Goal: Task Accomplishment & Management: Manage account settings

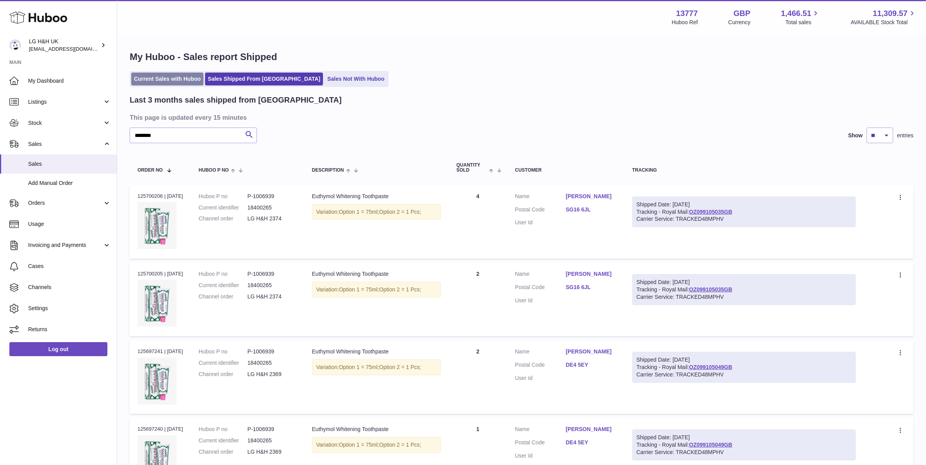
click at [149, 79] on link "Current Sales with Huboo" at bounding box center [167, 79] width 72 height 13
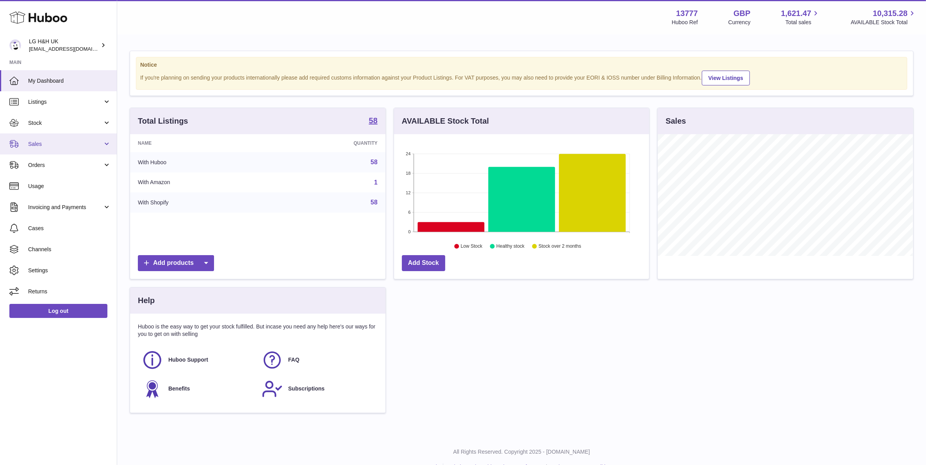
click at [34, 135] on link "Sales" at bounding box center [58, 144] width 117 height 21
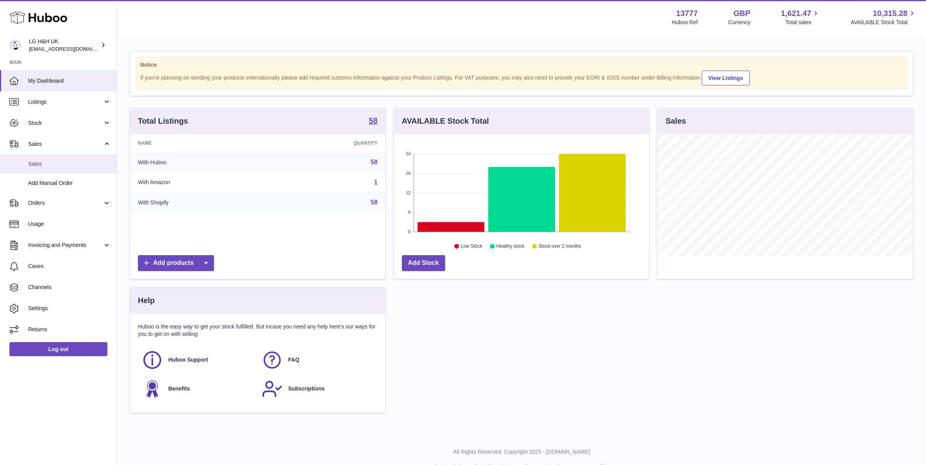
click at [57, 165] on span "Sales" at bounding box center [69, 163] width 83 height 7
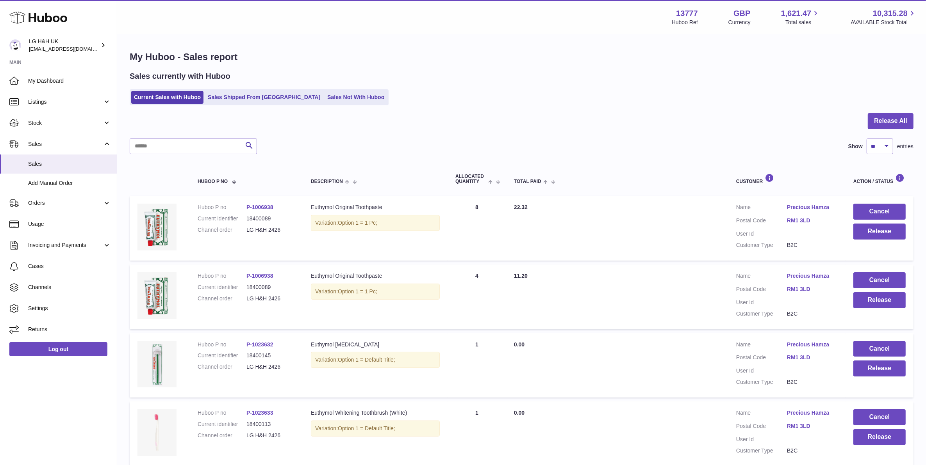
drag, startPoint x: 290, startPoint y: 229, endPoint x: 244, endPoint y: 233, distance: 45.8
click at [244, 233] on dl "Huboo P no P-1006938 Current identifier 18400089 Channel order LG H&H 2426" at bounding box center [247, 221] width 98 height 34
copy dl "LG H&H 2426"
drag, startPoint x: 209, startPoint y: 140, endPoint x: 208, endPoint y: 146, distance: 6.0
click at [208, 145] on input "text" at bounding box center [193, 147] width 127 height 16
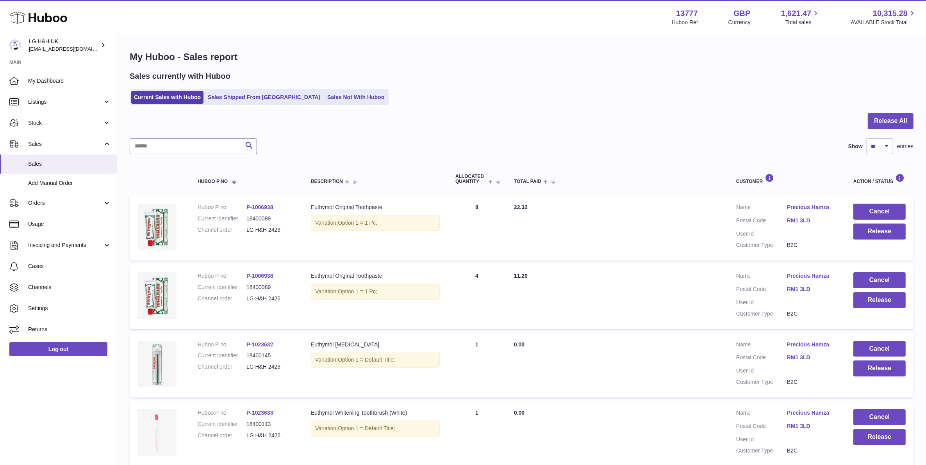
paste input "**********"
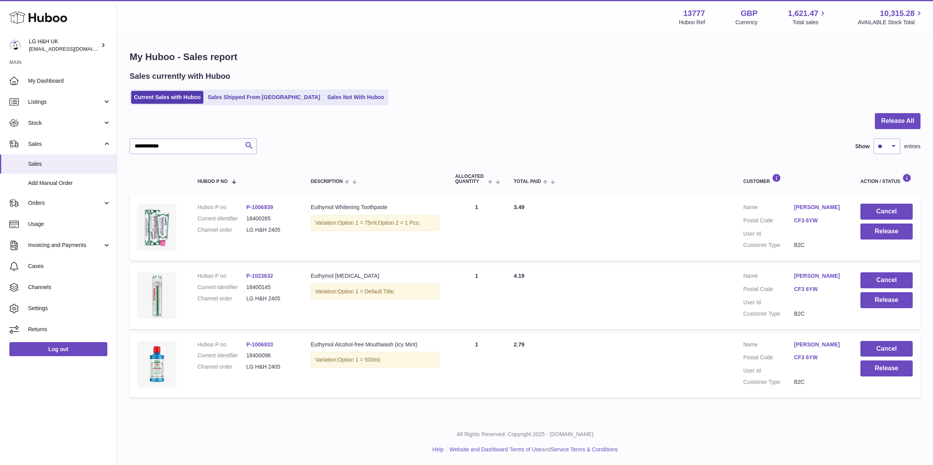
click at [809, 217] on link "CF3 6YW" at bounding box center [819, 220] width 51 height 7
click at [732, 119] on div at bounding box center [466, 232] width 933 height 465
click at [869, 231] on button "Release" at bounding box center [886, 232] width 52 height 16
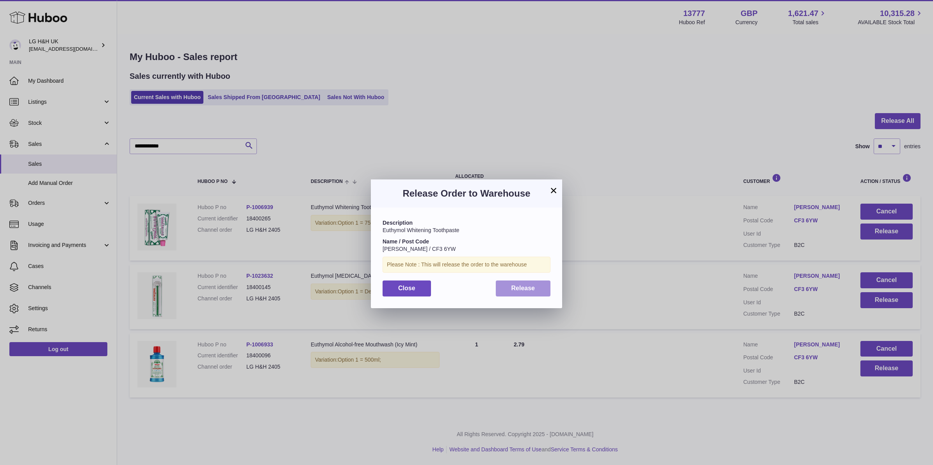
click at [543, 288] on button "Release" at bounding box center [523, 289] width 55 height 16
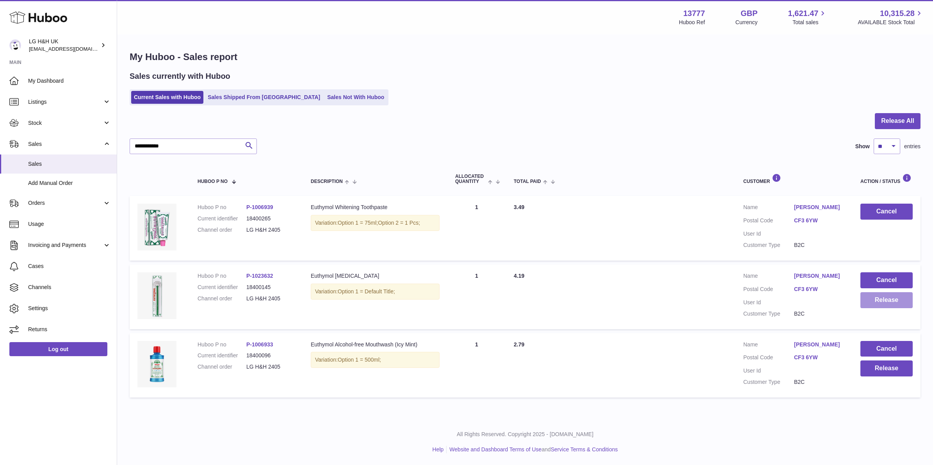
click at [864, 300] on button "Release" at bounding box center [886, 300] width 52 height 16
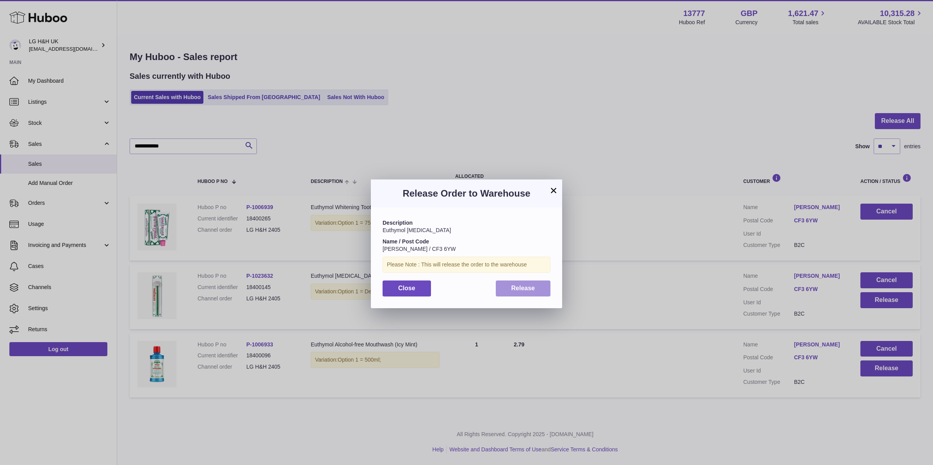
click at [506, 289] on button "Release" at bounding box center [523, 289] width 55 height 16
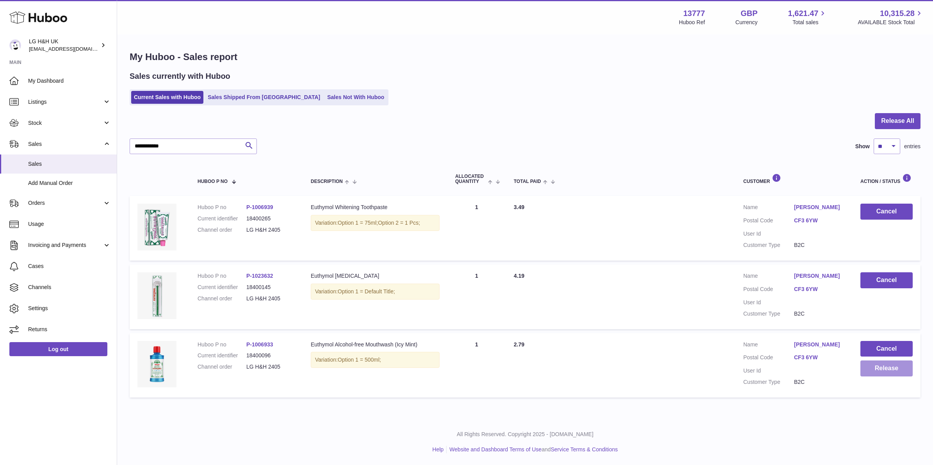
click at [887, 363] on button "Release" at bounding box center [886, 369] width 52 height 16
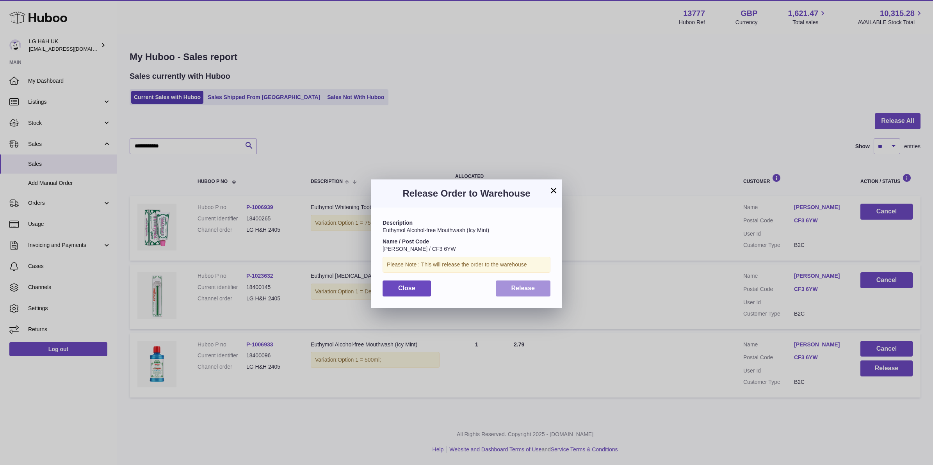
click at [532, 287] on span "Release" at bounding box center [523, 288] width 24 height 7
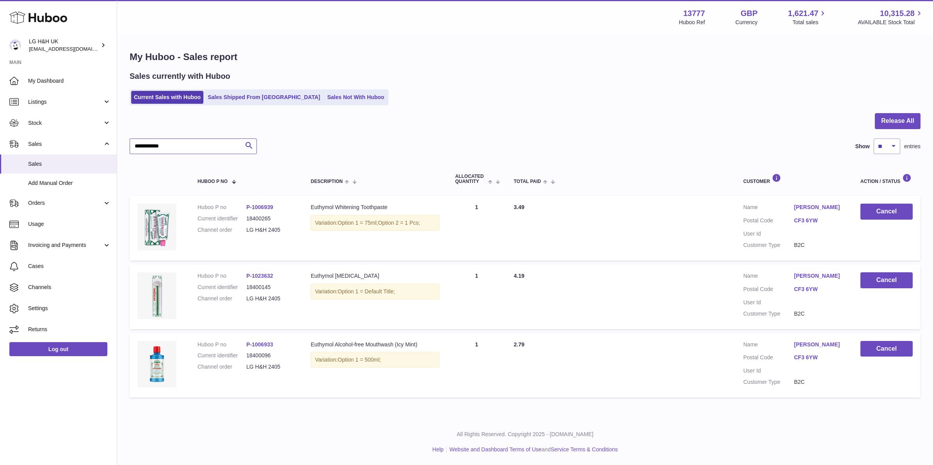
click at [226, 147] on input "**********" at bounding box center [193, 147] width 127 height 16
type input "**********"
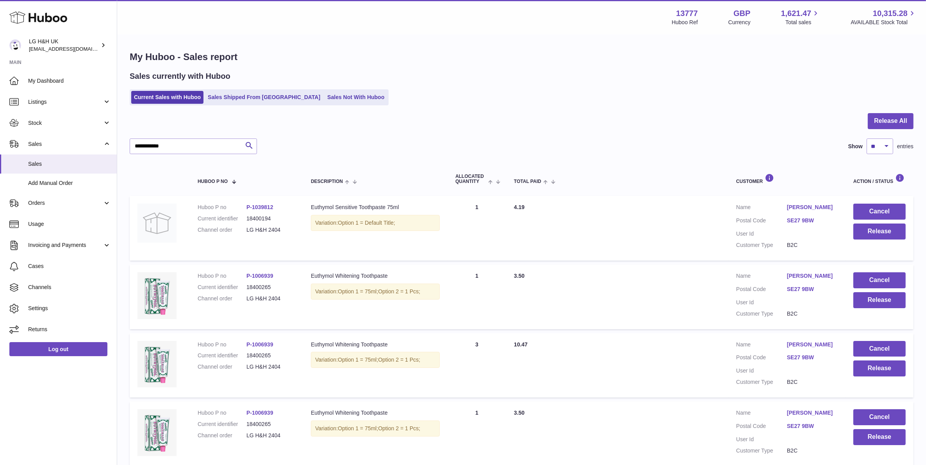
click at [804, 224] on link "SE27 9BW" at bounding box center [812, 220] width 51 height 7
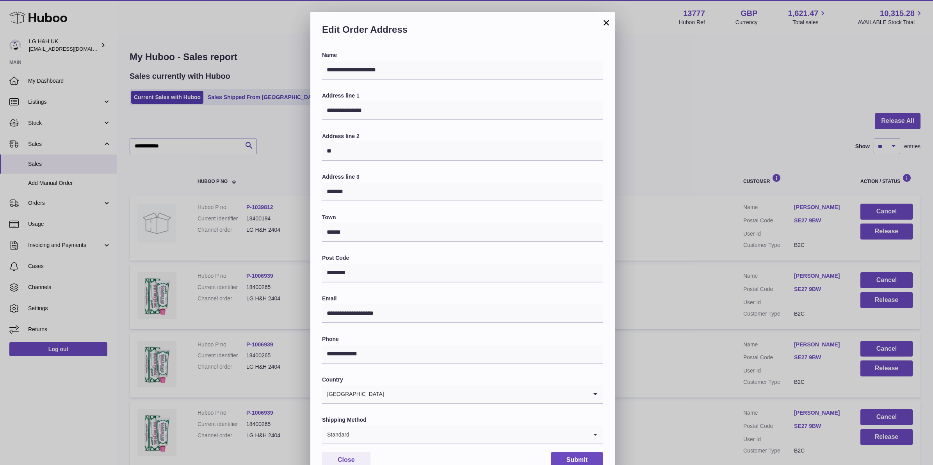
click at [609, 24] on button "×" at bounding box center [606, 22] width 9 height 9
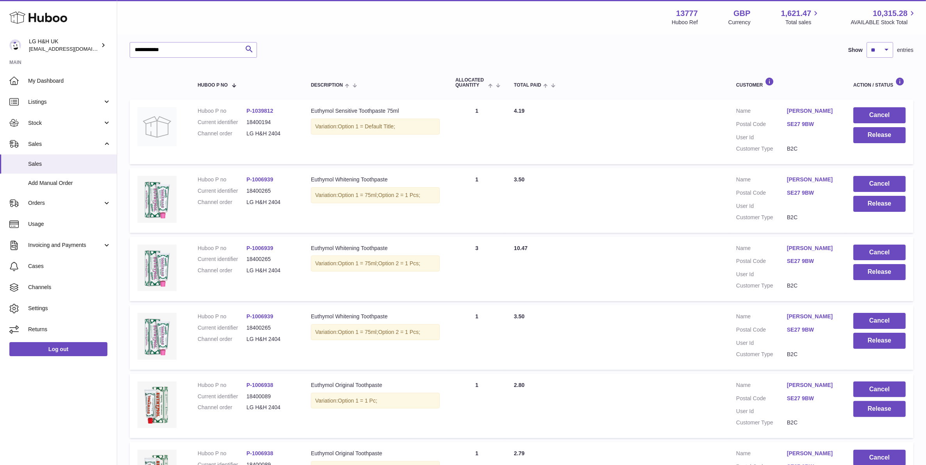
scroll to position [9, 0]
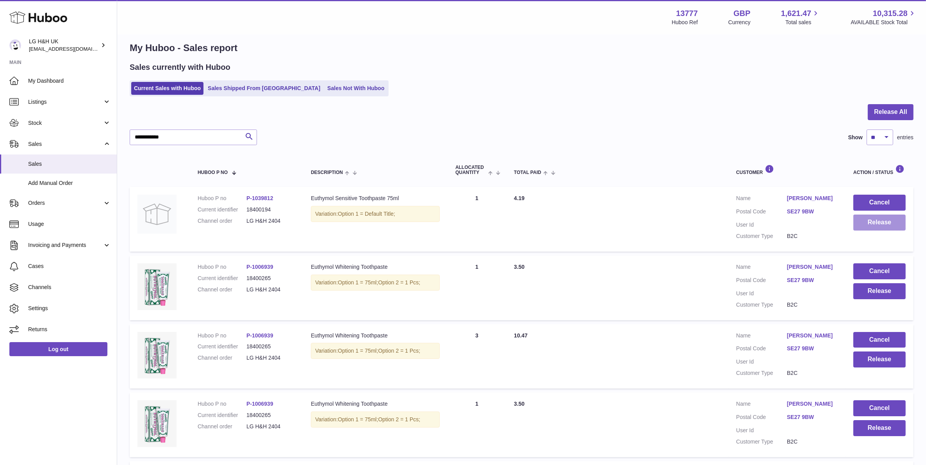
click at [878, 223] on button "Release" at bounding box center [879, 223] width 52 height 16
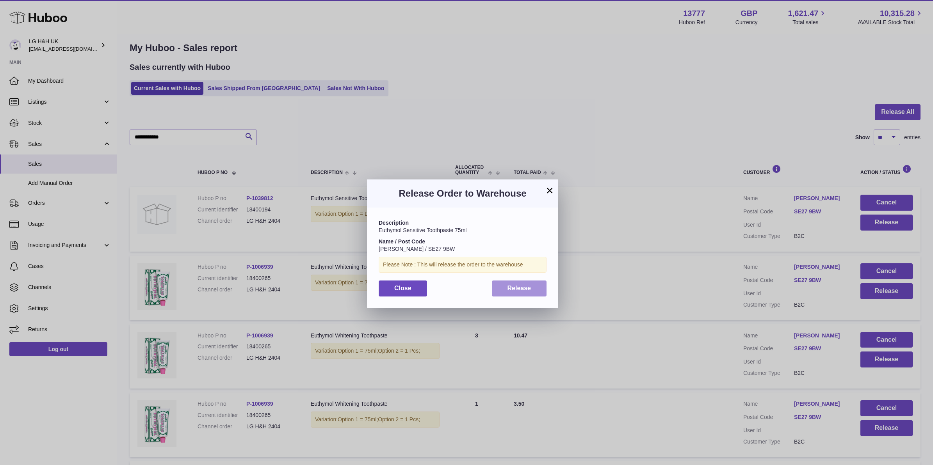
click at [541, 288] on button "Release" at bounding box center [519, 289] width 55 height 16
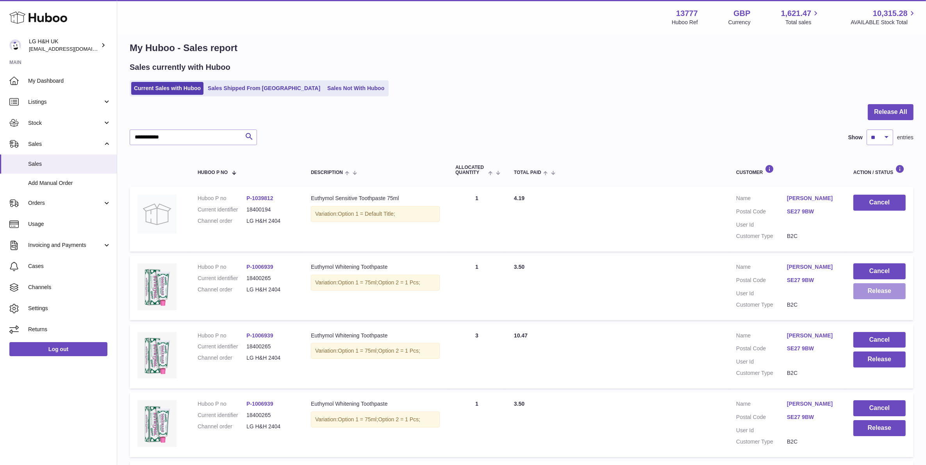
click at [875, 299] on button "Release" at bounding box center [879, 291] width 52 height 16
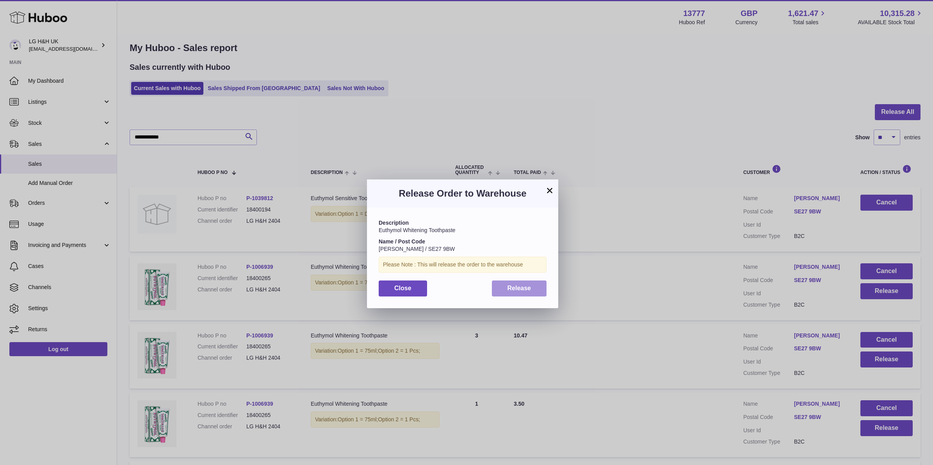
click at [540, 294] on button "Release" at bounding box center [519, 289] width 55 height 16
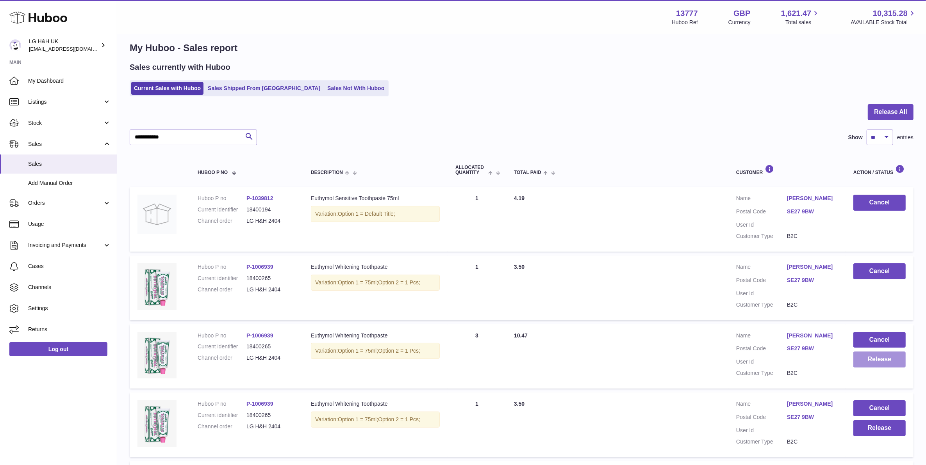
click at [854, 368] on button "Release" at bounding box center [879, 360] width 52 height 16
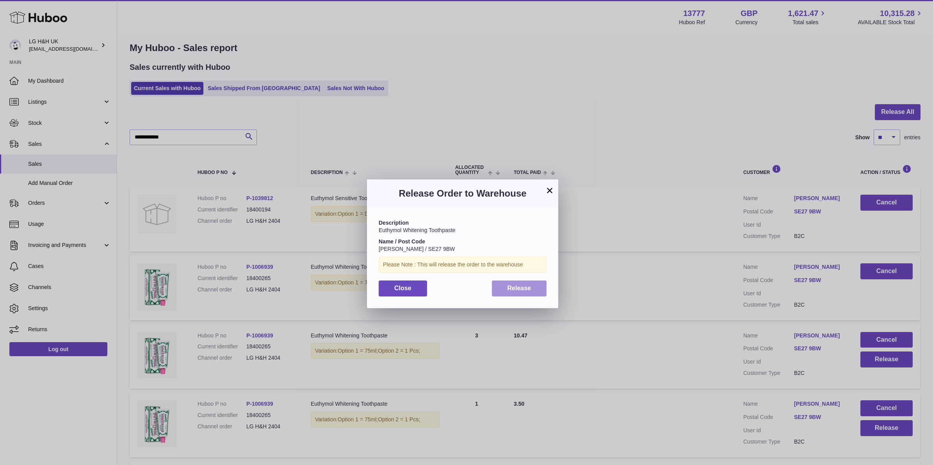
click at [522, 286] on span "Release" at bounding box center [520, 288] width 24 height 7
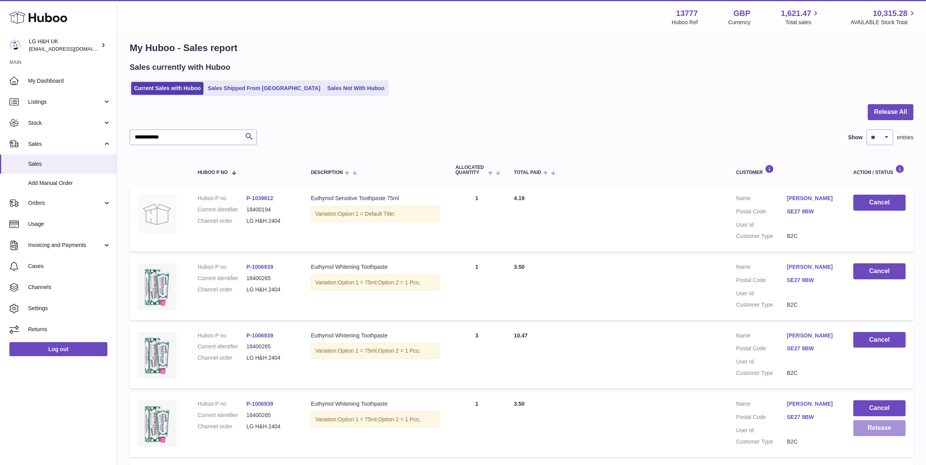
click at [894, 436] on button "Release" at bounding box center [879, 428] width 52 height 16
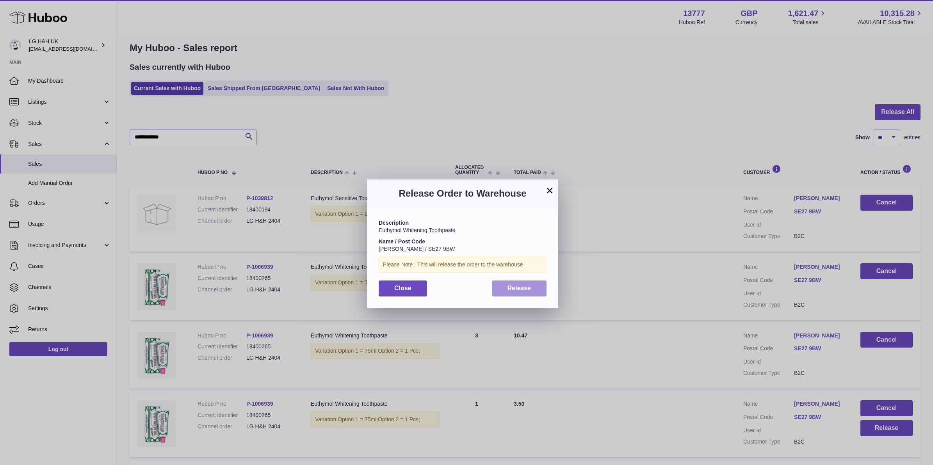
click at [533, 289] on button "Release" at bounding box center [519, 289] width 55 height 16
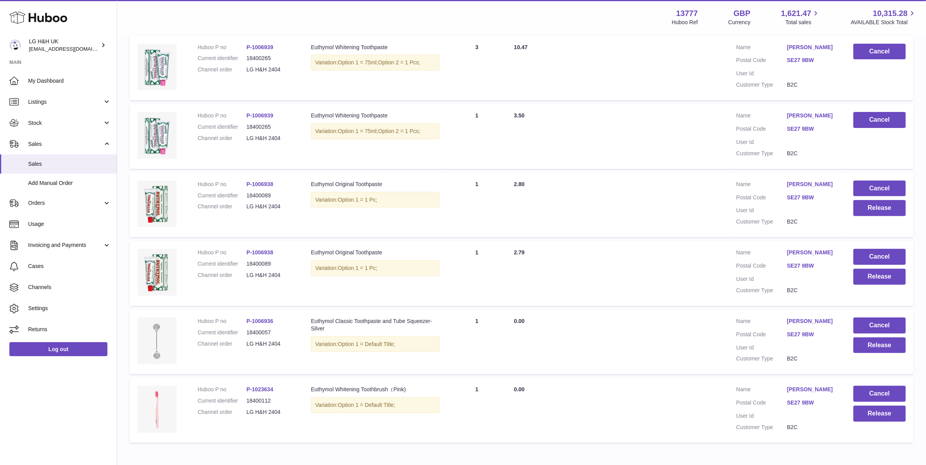
scroll to position [302, 0]
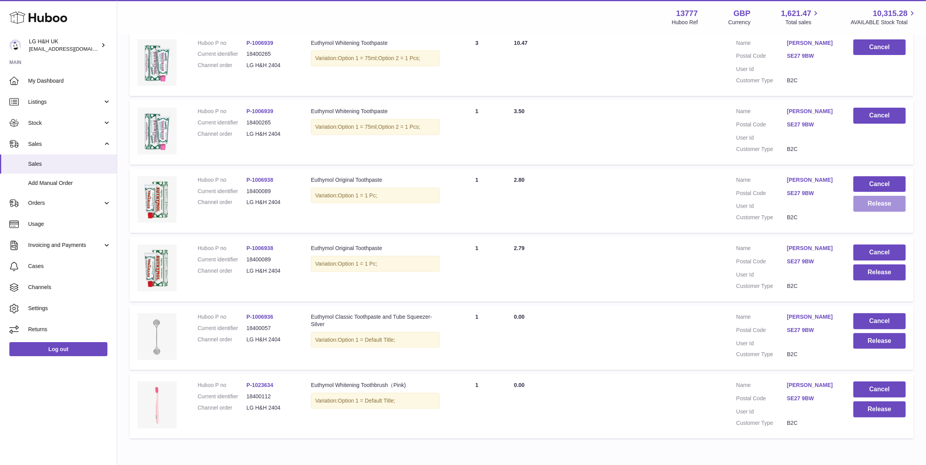
click at [855, 212] on button "Release" at bounding box center [879, 204] width 52 height 16
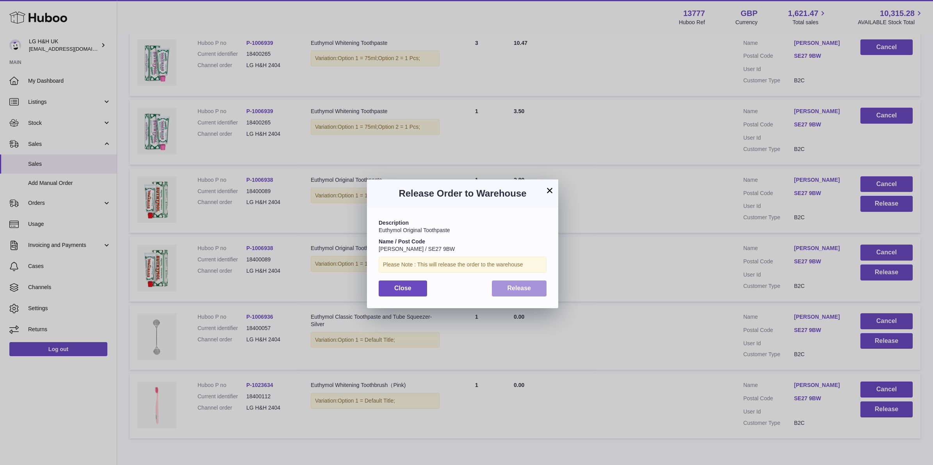
click at [520, 288] on span "Release" at bounding box center [520, 288] width 24 height 7
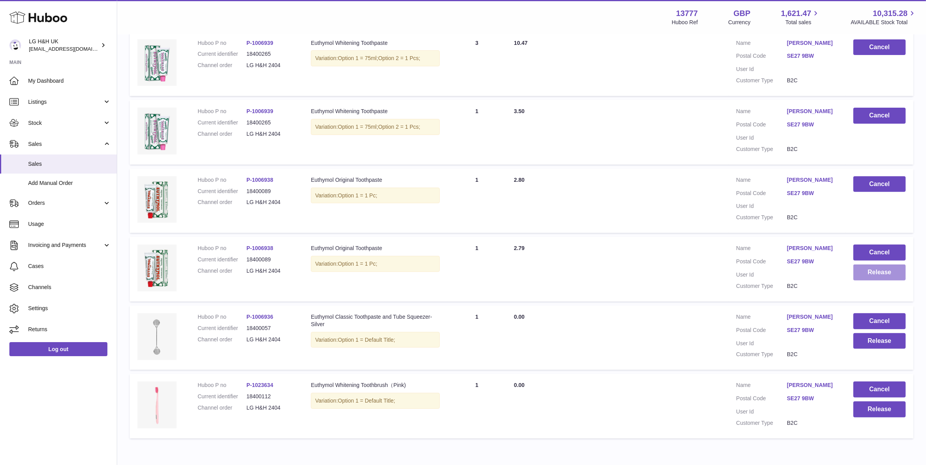
click at [865, 281] on button "Release" at bounding box center [879, 273] width 52 height 16
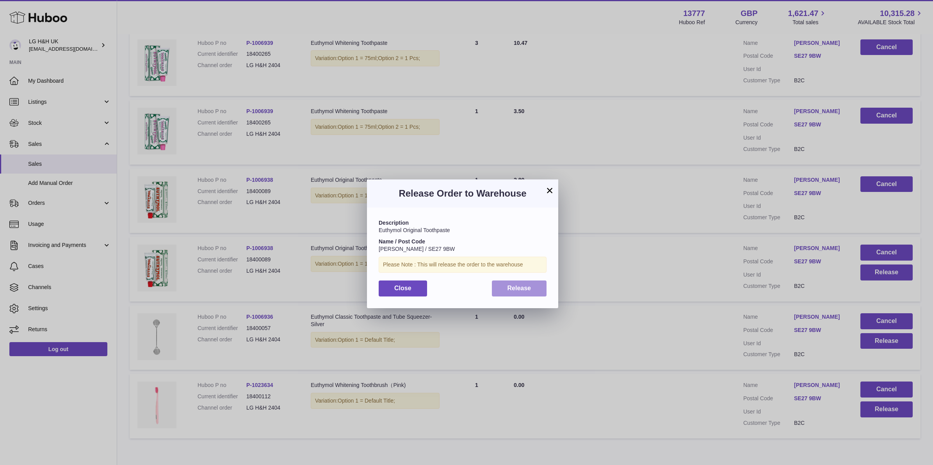
click at [520, 289] on span "Release" at bounding box center [520, 288] width 24 height 7
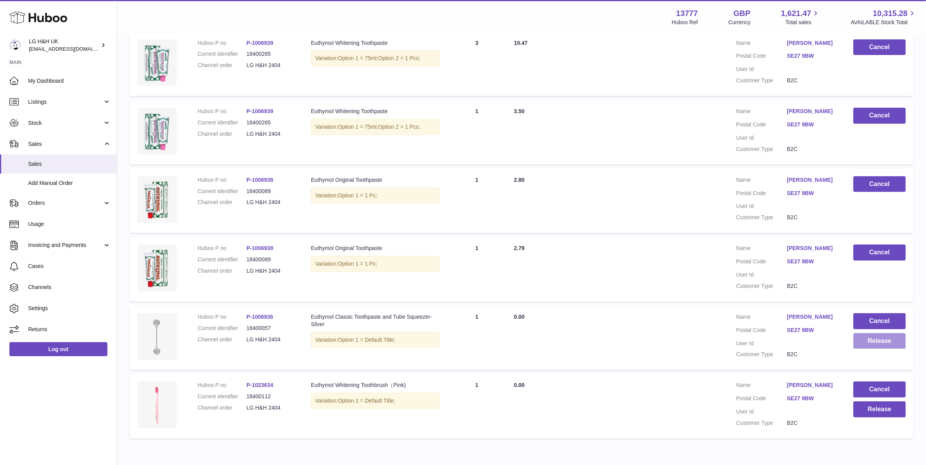
click at [859, 349] on button "Release" at bounding box center [879, 341] width 52 height 16
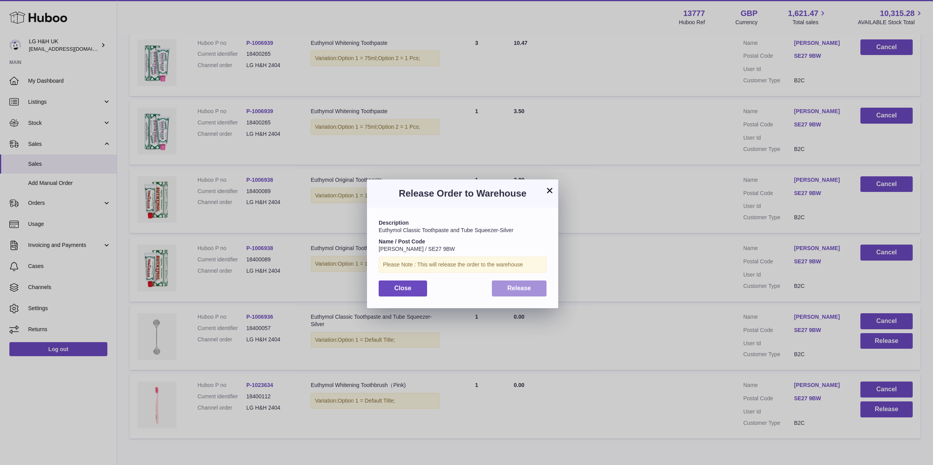
click at [522, 294] on button "Release" at bounding box center [519, 289] width 55 height 16
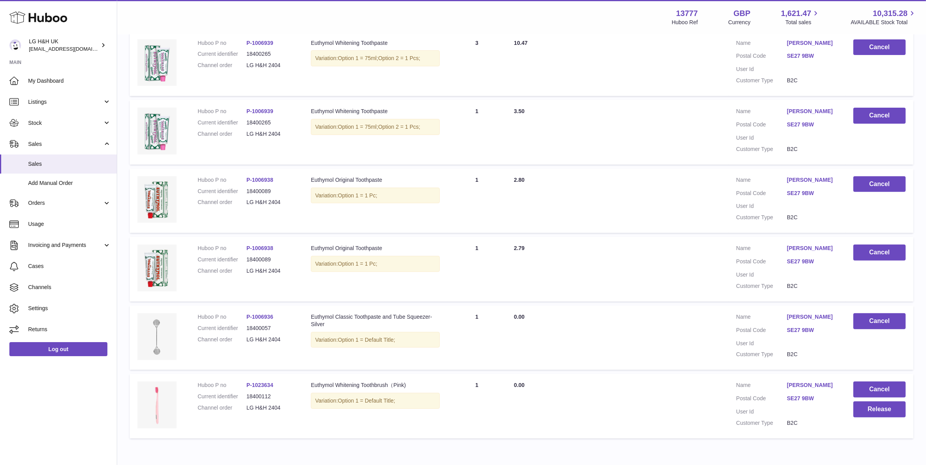
scroll to position [399, 0]
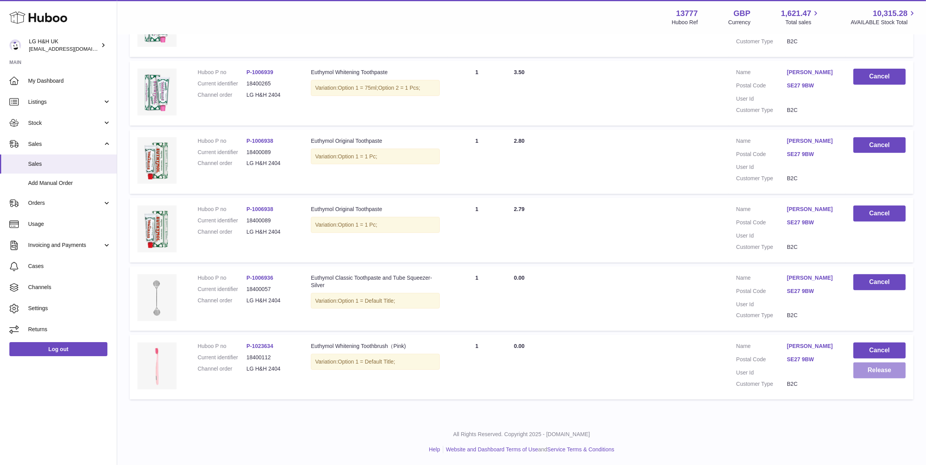
click at [855, 364] on button "Release" at bounding box center [879, 371] width 52 height 16
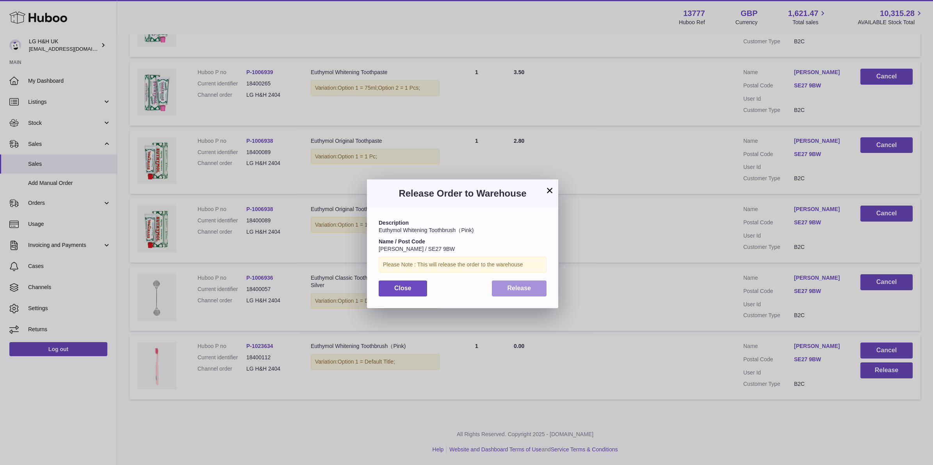
click at [543, 289] on button "Release" at bounding box center [519, 289] width 55 height 16
